Goal: Use online tool/utility: Utilize a website feature to perform a specific function

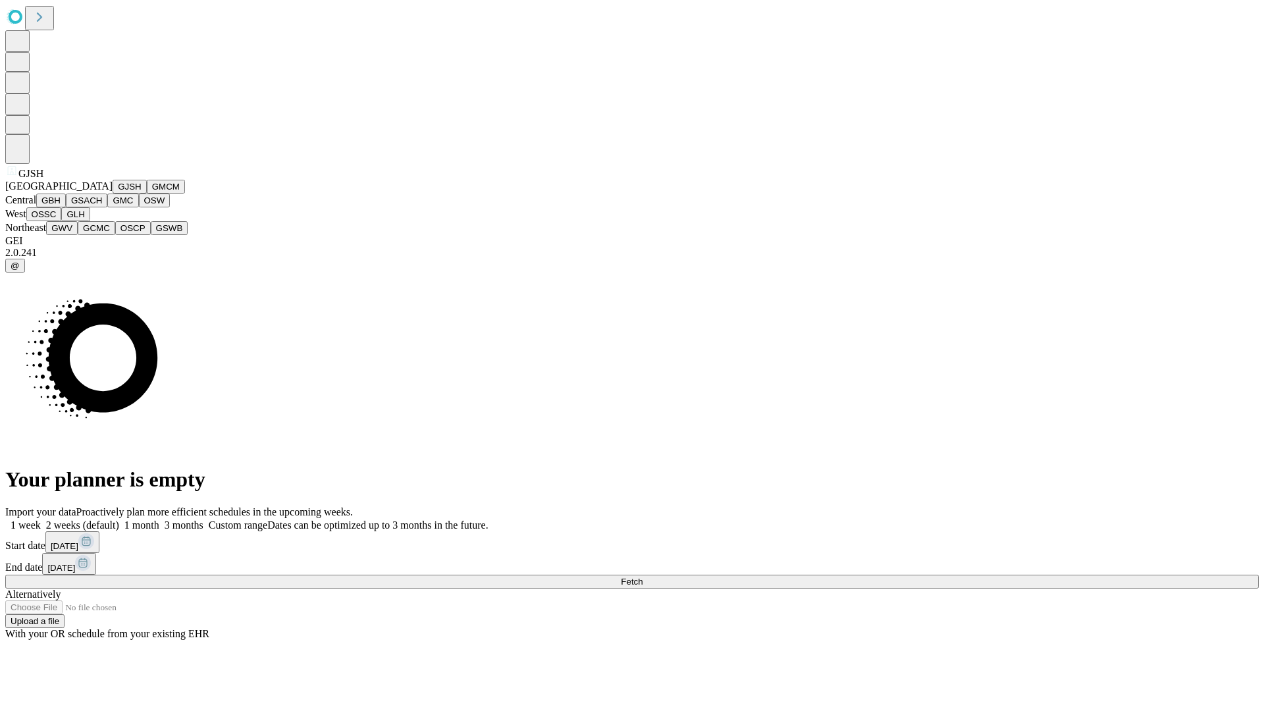
click at [113, 194] on button "GJSH" at bounding box center [130, 187] width 34 height 14
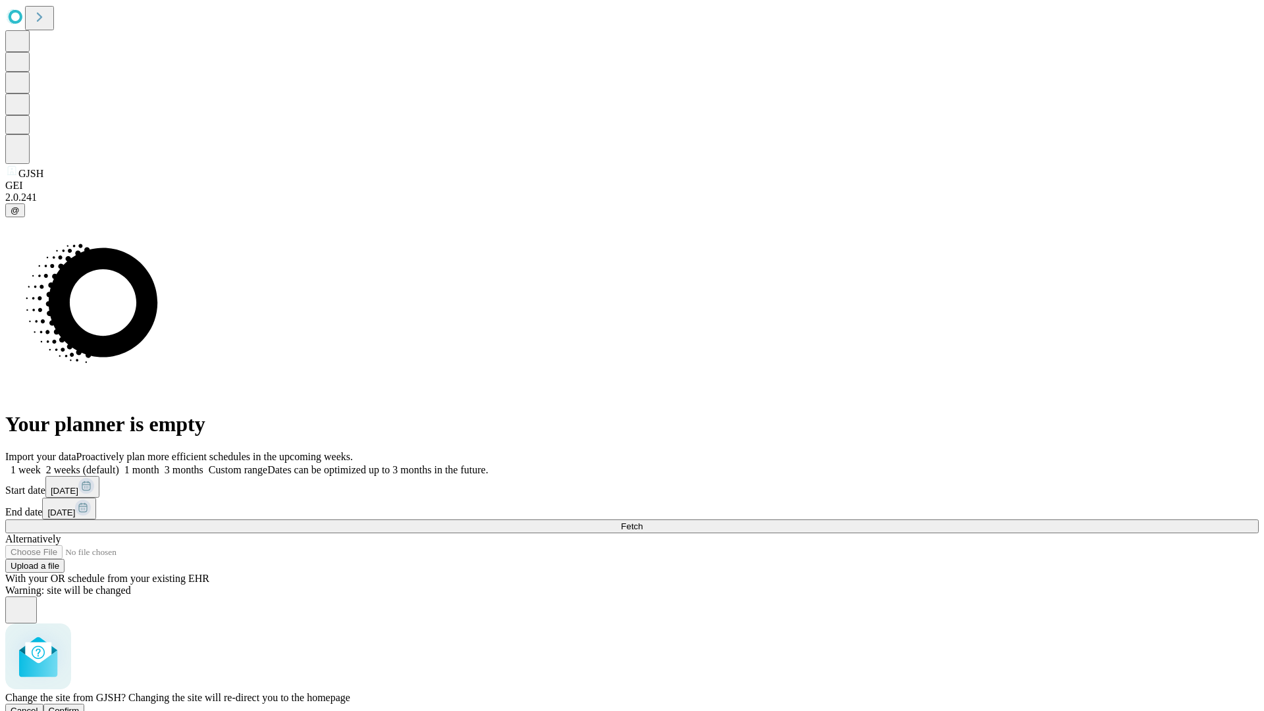
click at [80, 706] on span "Confirm" at bounding box center [64, 711] width 31 height 10
click at [119, 464] on label "2 weeks (default)" at bounding box center [80, 469] width 78 height 11
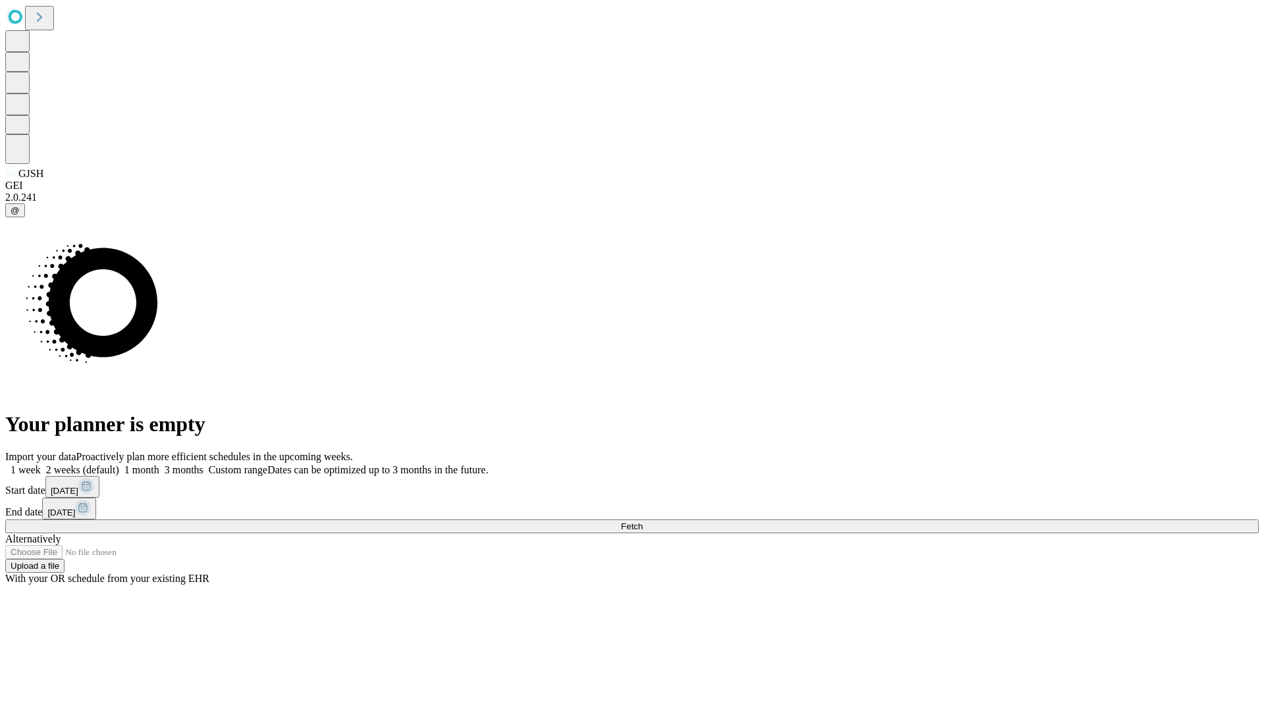
click at [643, 521] on span "Fetch" at bounding box center [632, 526] width 22 height 10
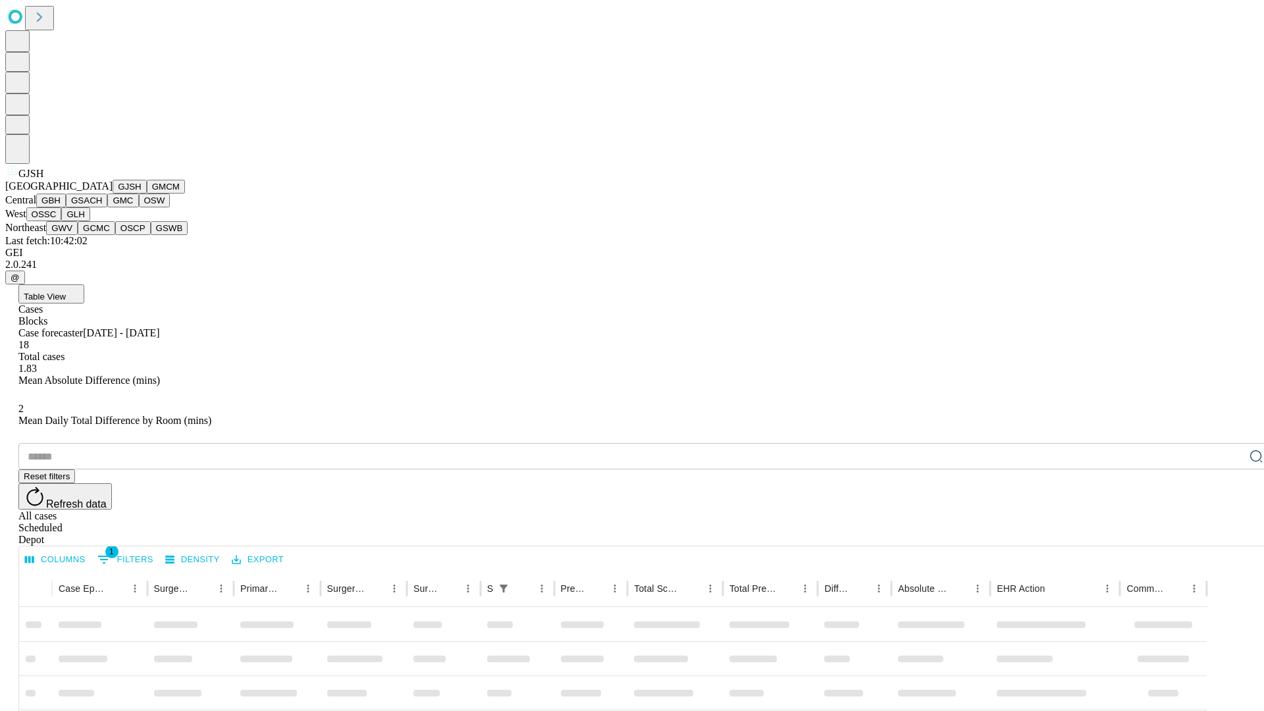
click at [147, 194] on button "GMCM" at bounding box center [166, 187] width 38 height 14
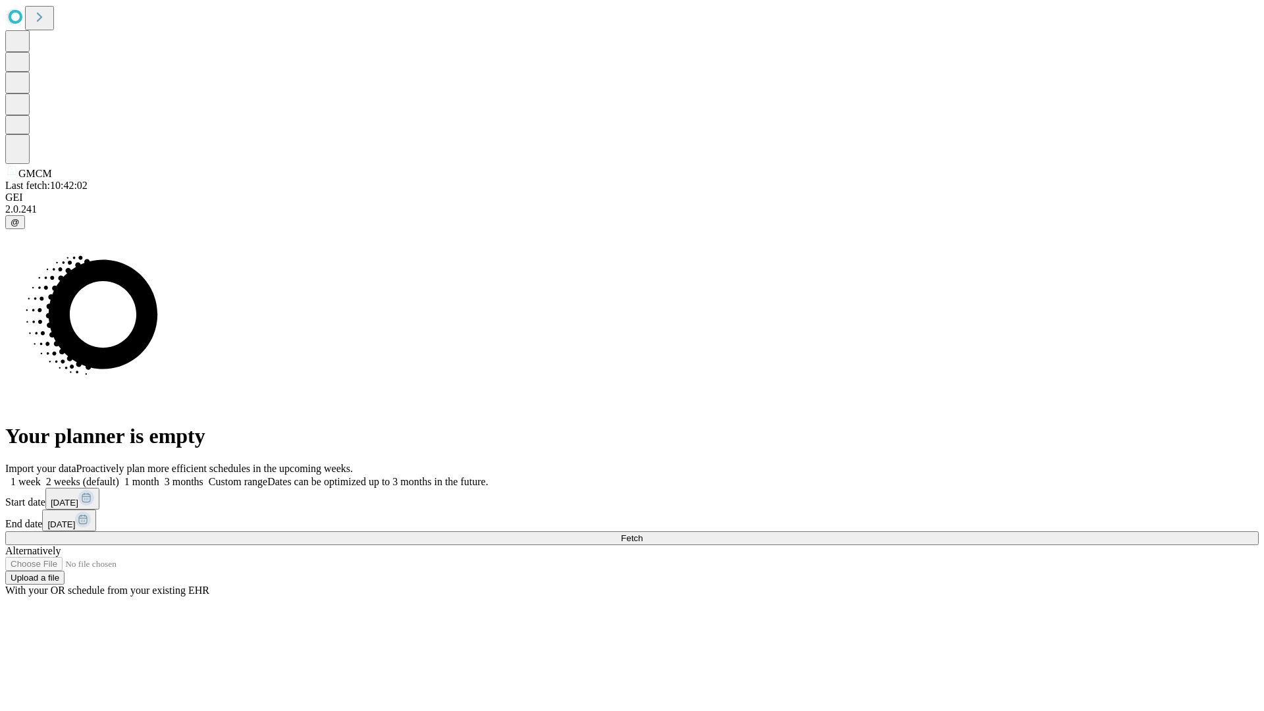
click at [643, 533] on span "Fetch" at bounding box center [632, 538] width 22 height 10
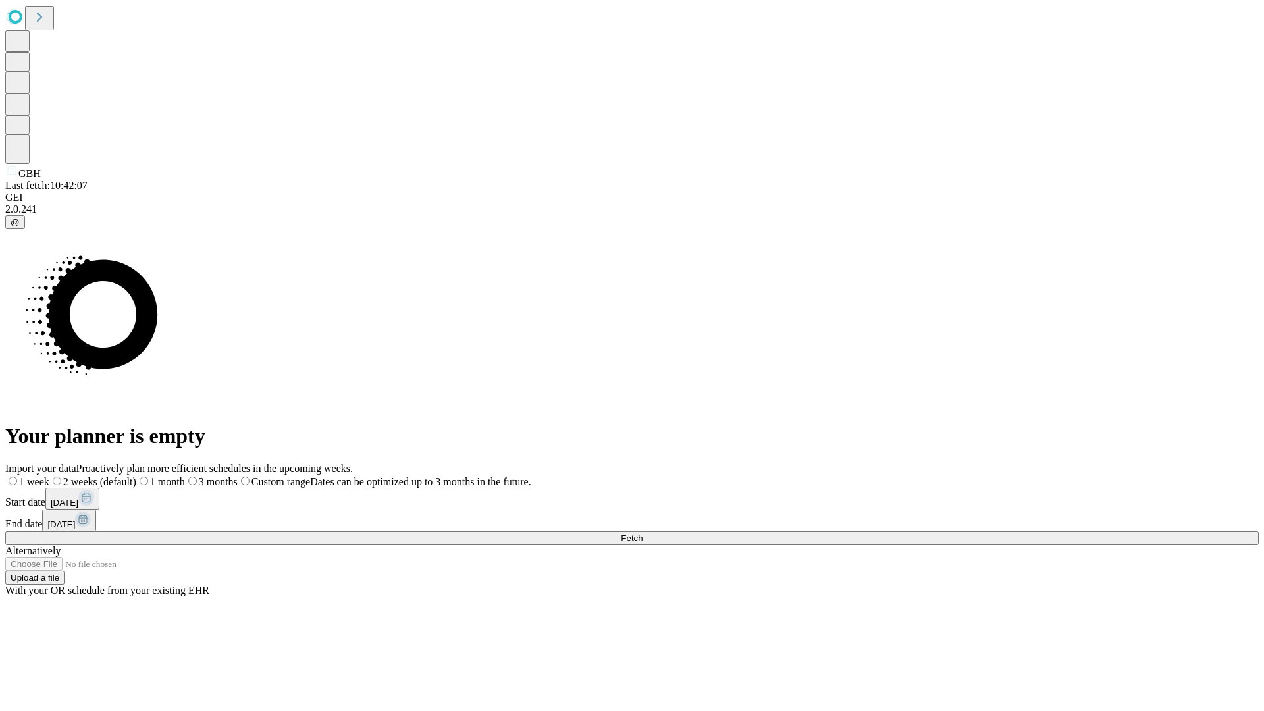
click at [136, 476] on label "2 weeks (default)" at bounding box center [92, 481] width 87 height 11
click at [643, 533] on span "Fetch" at bounding box center [632, 538] width 22 height 10
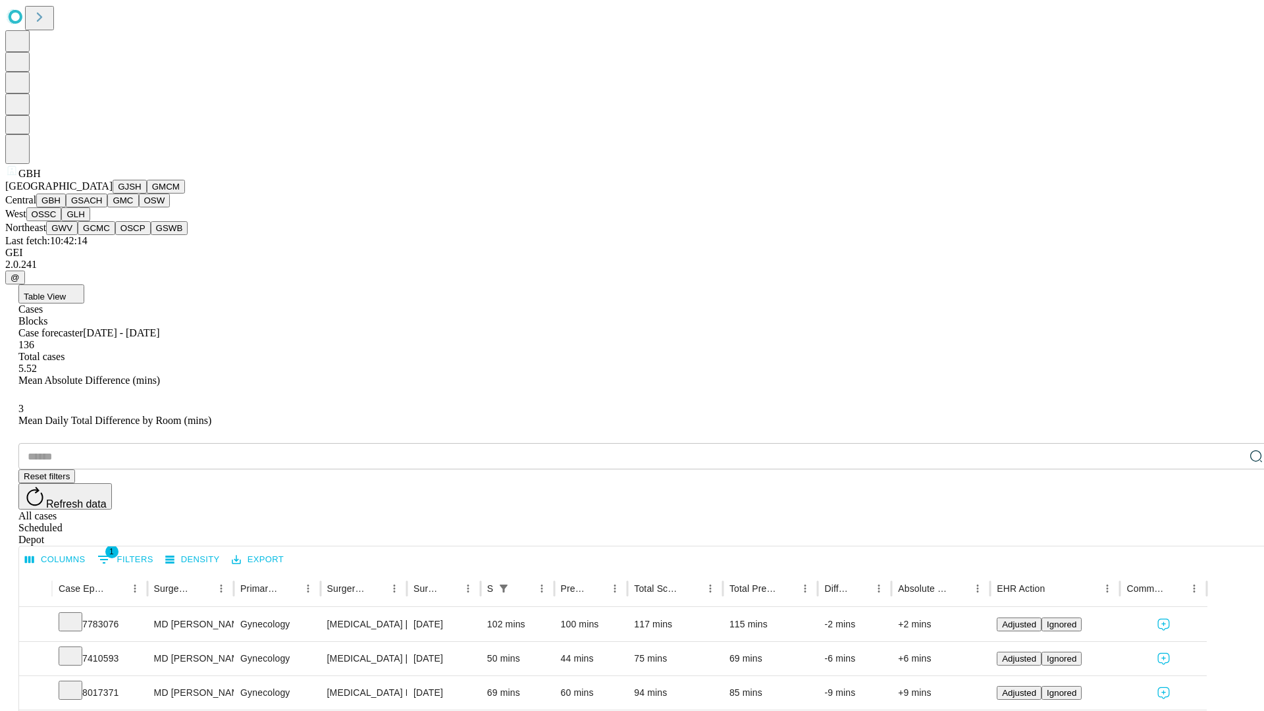
click at [102, 207] on button "GSACH" at bounding box center [86, 201] width 41 height 14
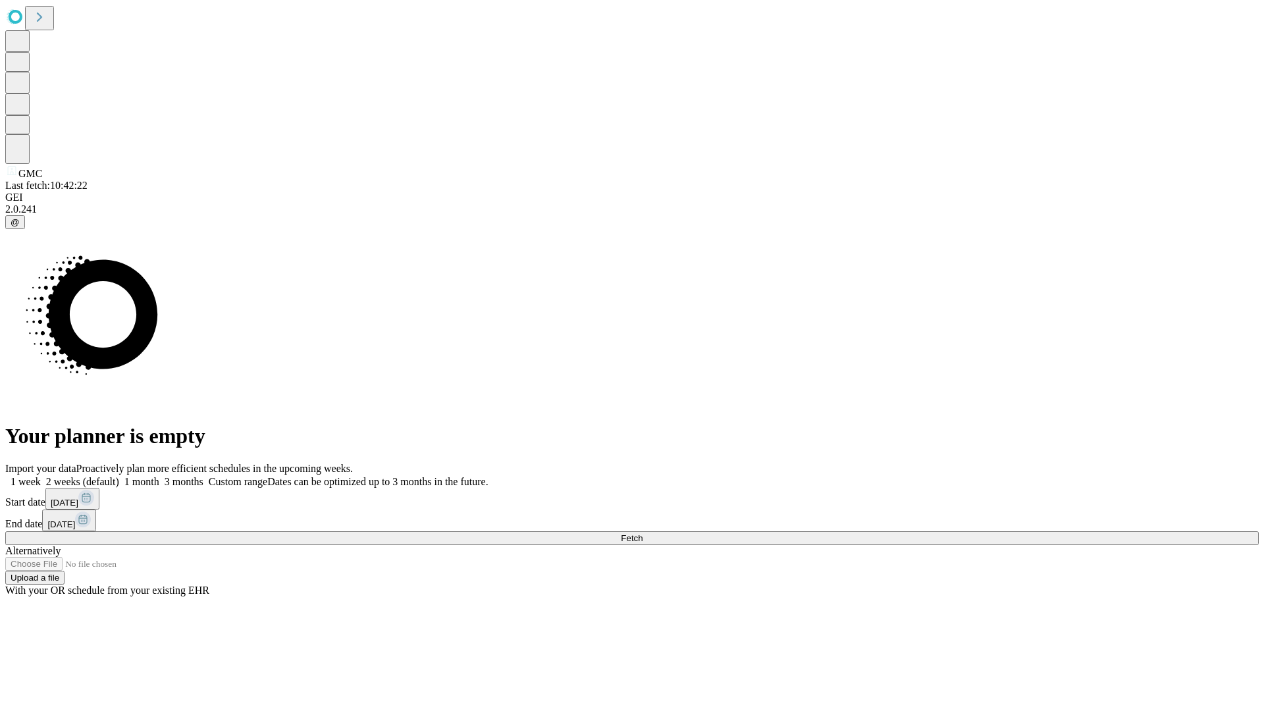
click at [119, 476] on label "2 weeks (default)" at bounding box center [80, 481] width 78 height 11
click at [643, 533] on span "Fetch" at bounding box center [632, 538] width 22 height 10
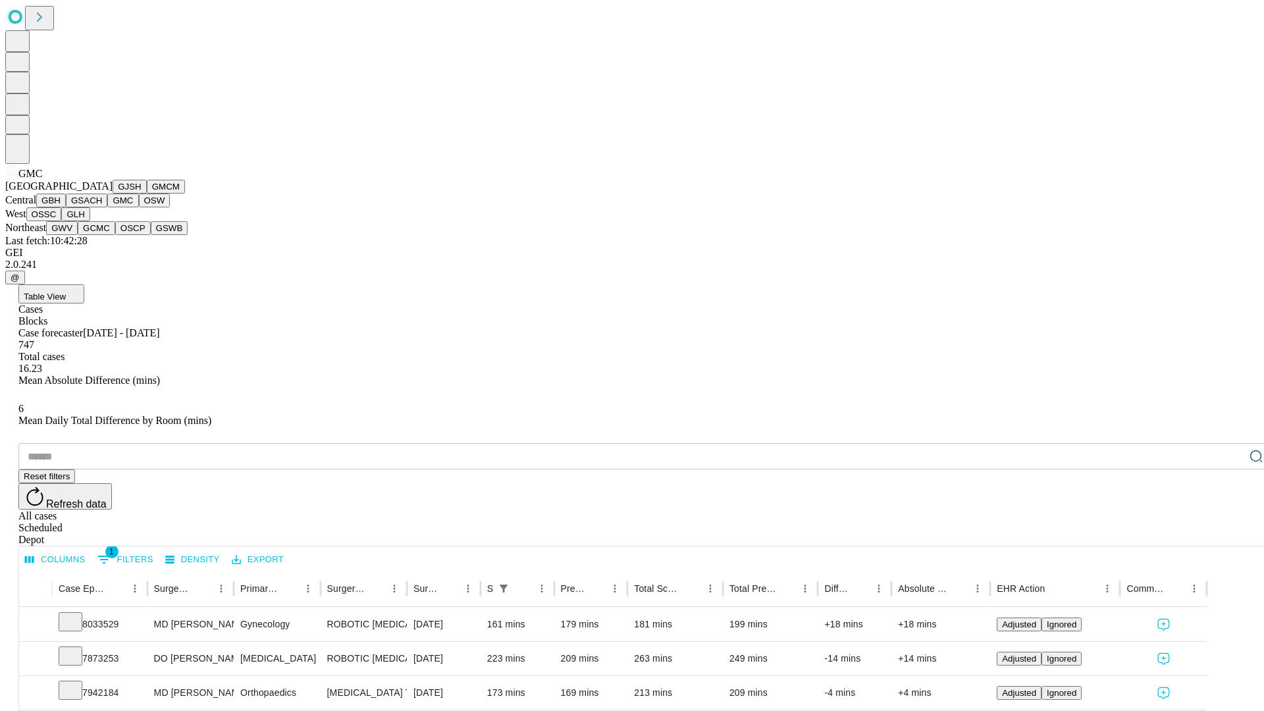
click at [139, 207] on button "OSW" at bounding box center [155, 201] width 32 height 14
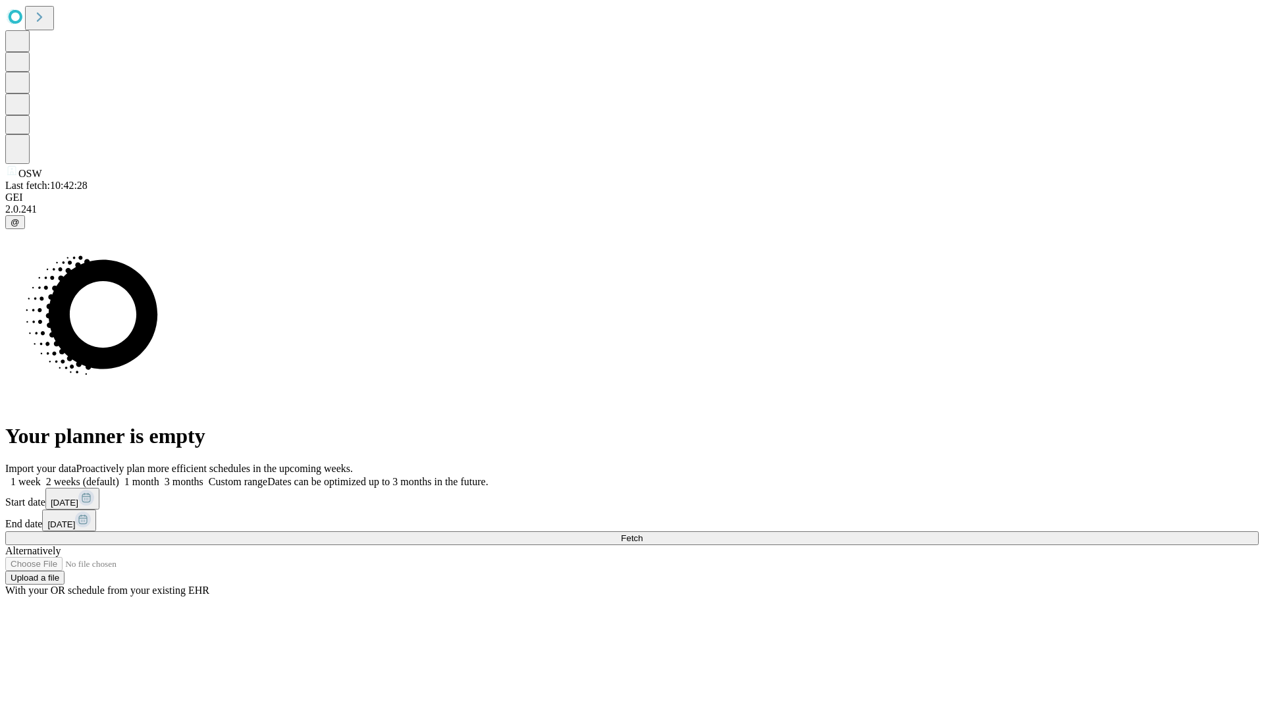
click at [119, 476] on label "2 weeks (default)" at bounding box center [80, 481] width 78 height 11
click at [643, 533] on span "Fetch" at bounding box center [632, 538] width 22 height 10
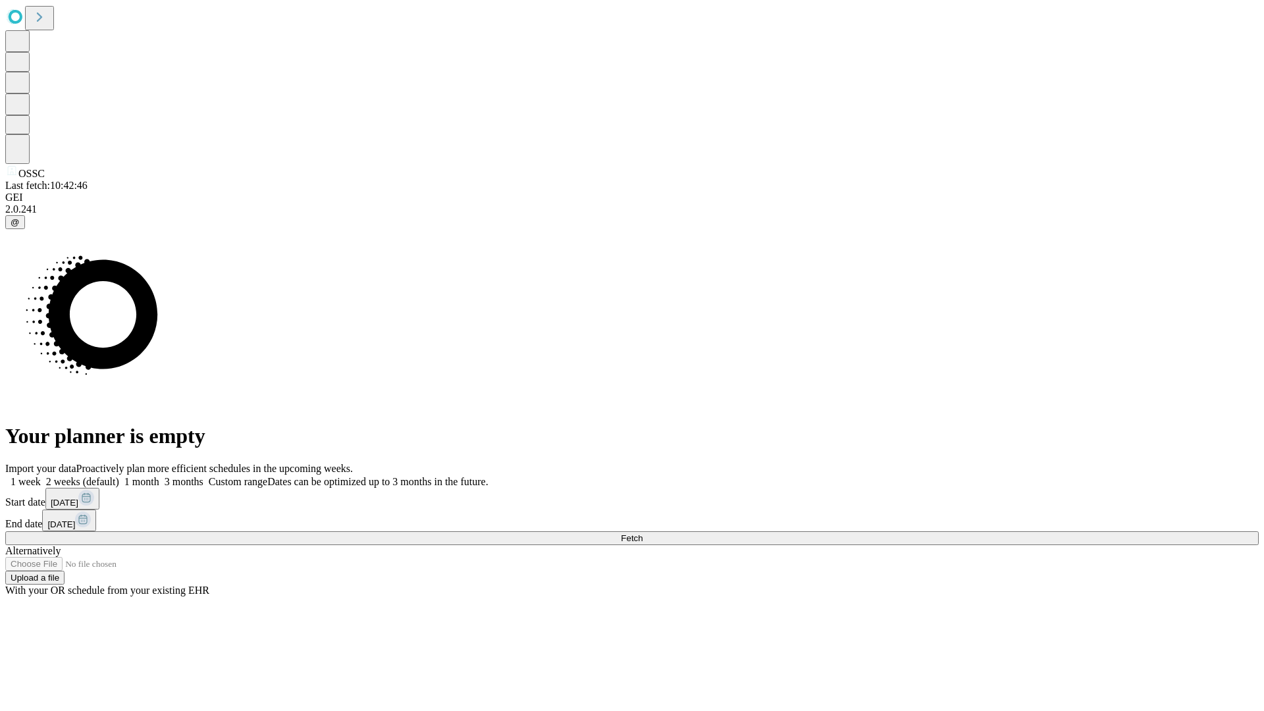
click at [119, 476] on label "2 weeks (default)" at bounding box center [80, 481] width 78 height 11
click at [643, 533] on span "Fetch" at bounding box center [632, 538] width 22 height 10
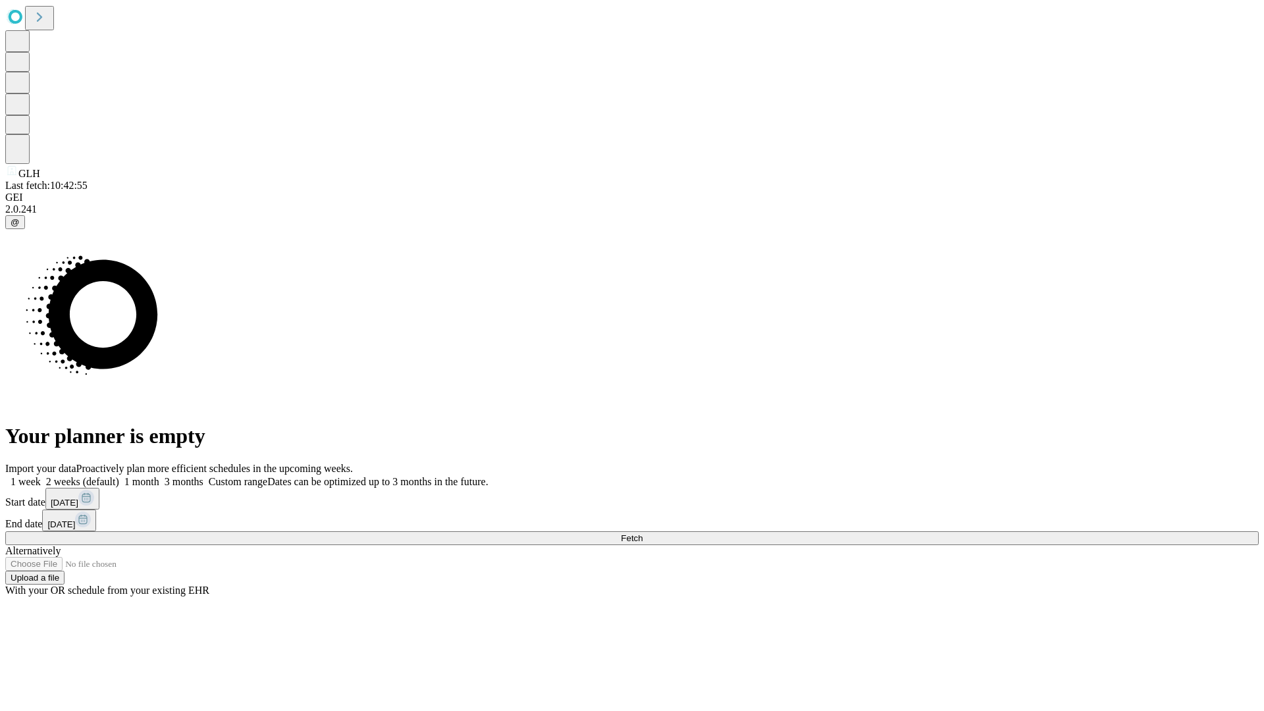
click at [119, 476] on label "2 weeks (default)" at bounding box center [80, 481] width 78 height 11
click at [643, 533] on span "Fetch" at bounding box center [632, 538] width 22 height 10
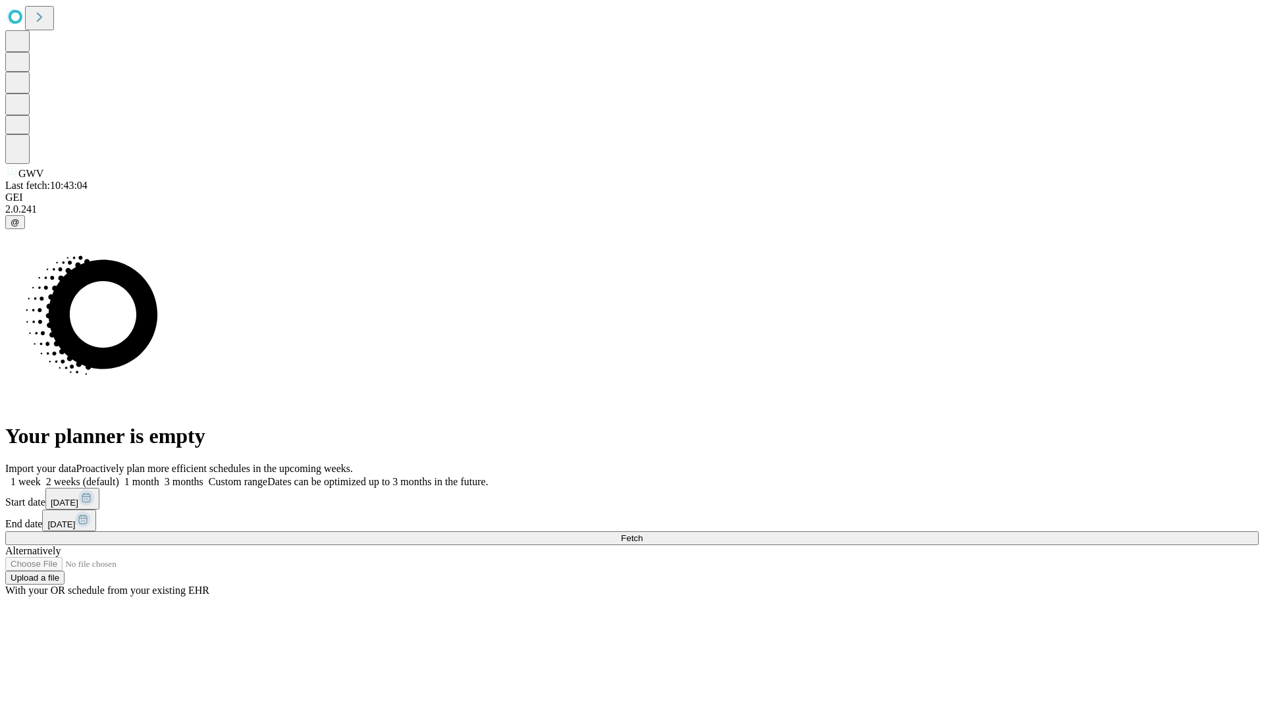
click at [119, 476] on label "2 weeks (default)" at bounding box center [80, 481] width 78 height 11
click at [643, 533] on span "Fetch" at bounding box center [632, 538] width 22 height 10
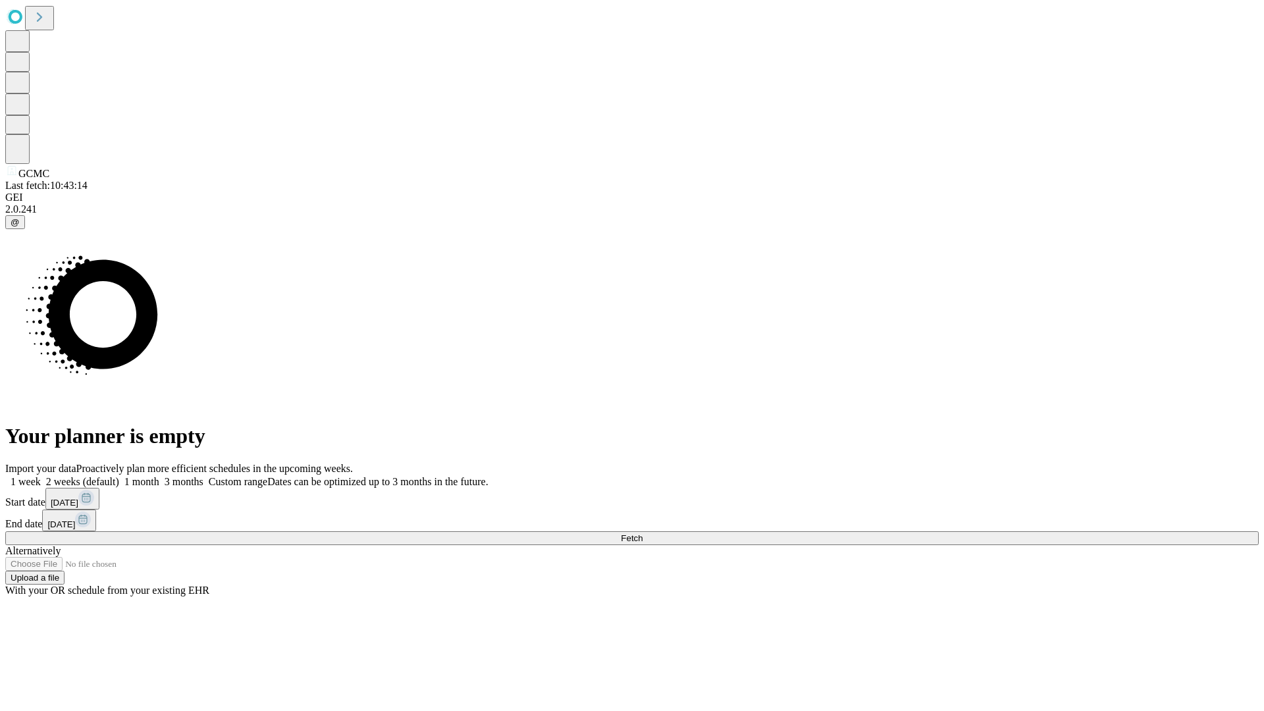
click at [119, 476] on label "2 weeks (default)" at bounding box center [80, 481] width 78 height 11
click at [643, 533] on span "Fetch" at bounding box center [632, 538] width 22 height 10
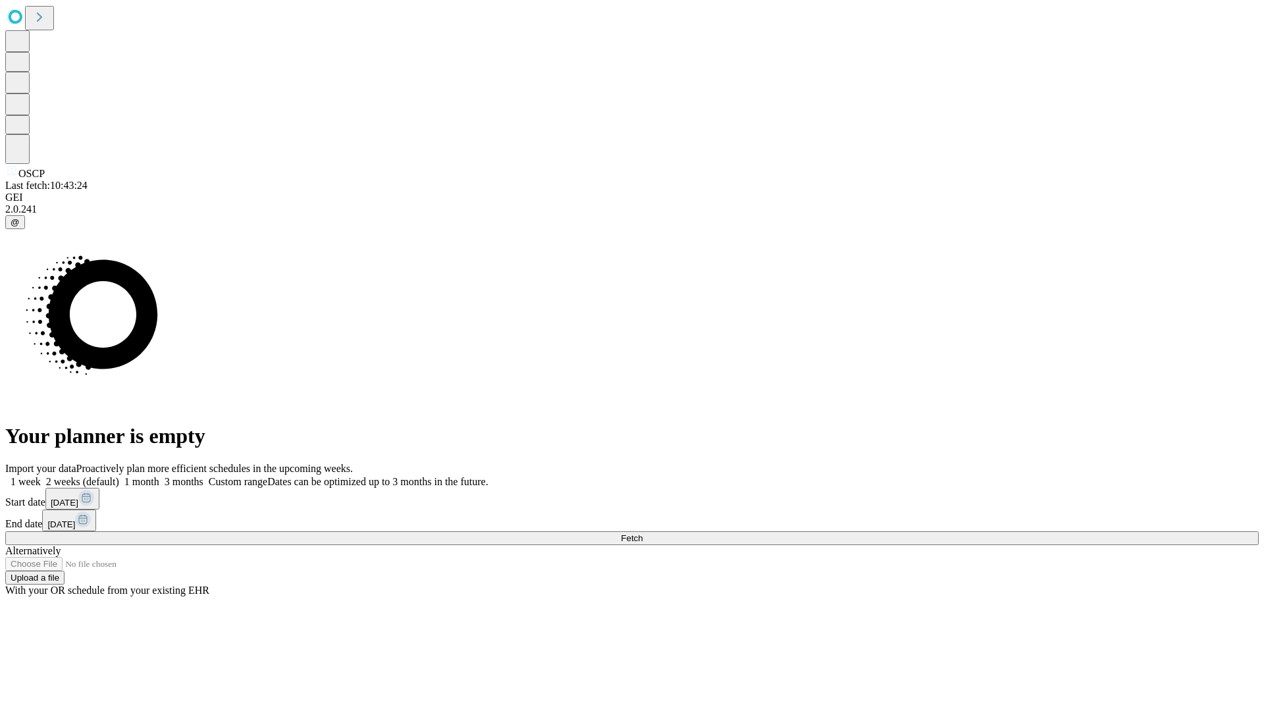
click at [643, 533] on span "Fetch" at bounding box center [632, 538] width 22 height 10
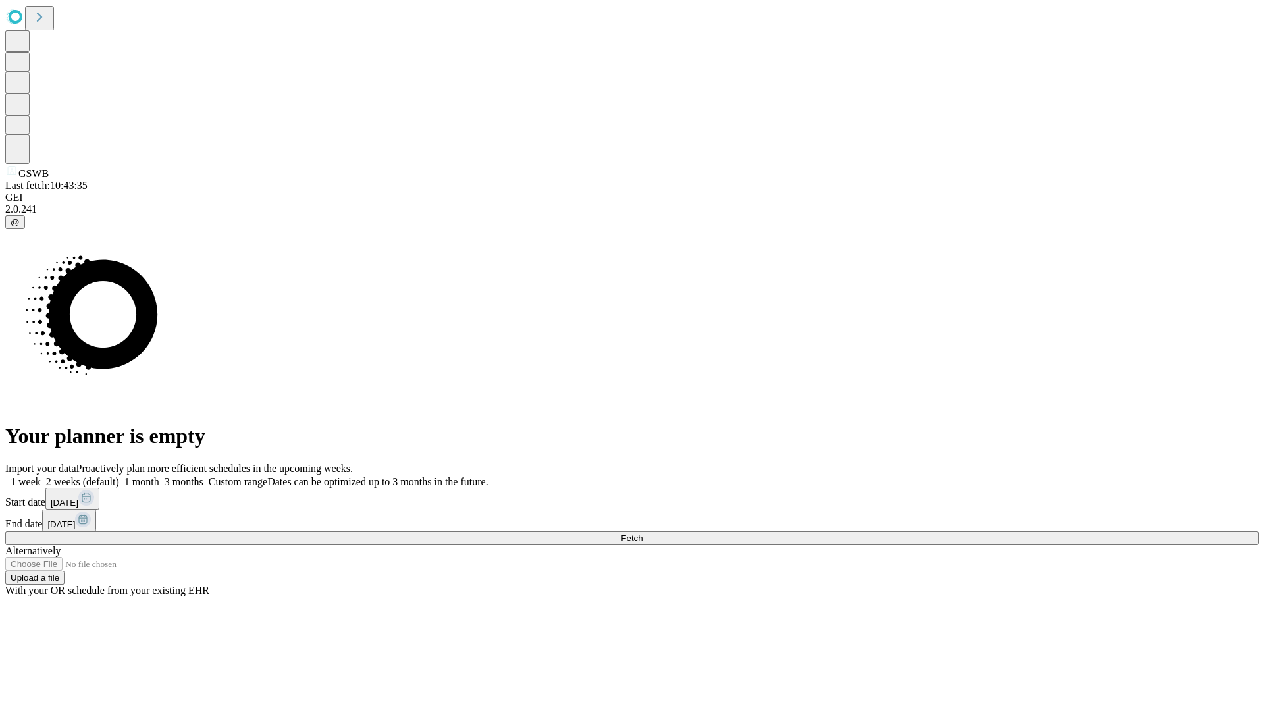
click at [119, 476] on label "2 weeks (default)" at bounding box center [80, 481] width 78 height 11
click at [643, 533] on span "Fetch" at bounding box center [632, 538] width 22 height 10
